Goal: Task Accomplishment & Management: Use online tool/utility

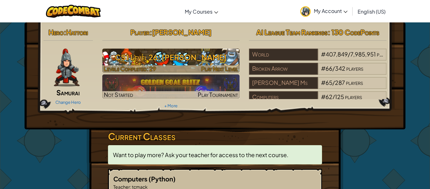
click at [175, 62] on h3 "CS1 Level 26: [PERSON_NAME]" at bounding box center [171, 57] width 138 height 14
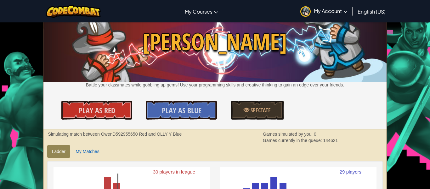
scroll to position [15, 0]
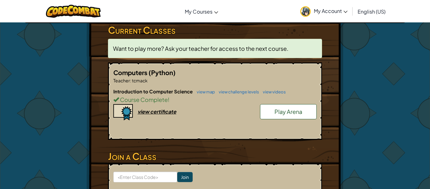
scroll to position [107, 0]
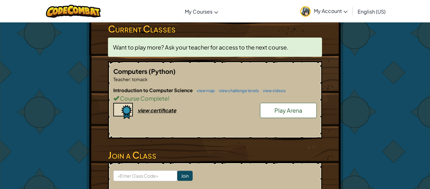
click at [286, 110] on span "Play Arena" at bounding box center [289, 109] width 28 height 7
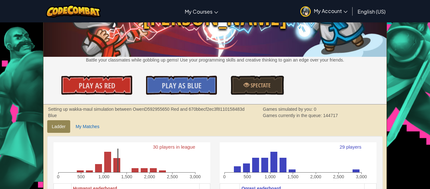
scroll to position [48, 0]
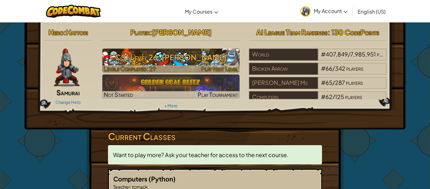
click at [219, 69] on span "Play Next Level" at bounding box center [219, 68] width 37 height 7
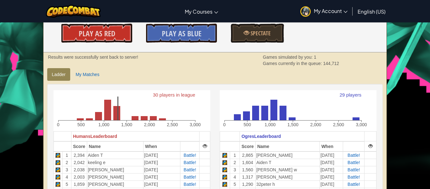
scroll to position [103, 0]
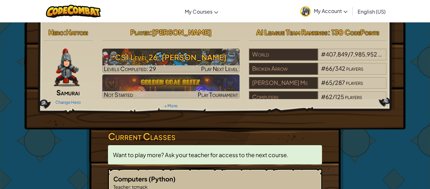
click at [177, 32] on span "[PERSON_NAME]" at bounding box center [182, 32] width 60 height 9
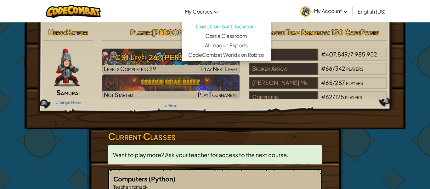
click at [214, 11] on icon at bounding box center [216, 12] width 4 height 2
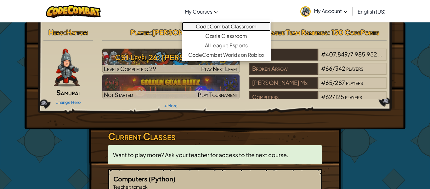
click at [221, 27] on link "CodeCombat Classroom" at bounding box center [226, 26] width 89 height 9
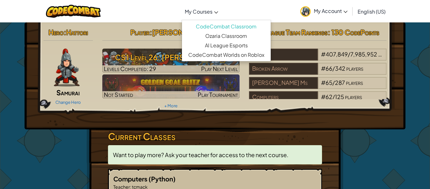
click at [332, 11] on span "My Account" at bounding box center [331, 11] width 34 height 7
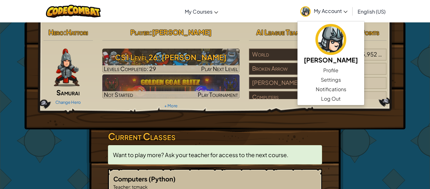
click at [378, 121] on div "Hero : Hattori Samurai Change Hero Player : [PERSON_NAME] D CS1 Level 26: [PERS…" at bounding box center [215, 75] width 381 height 107
